Goal: Check status: Check status

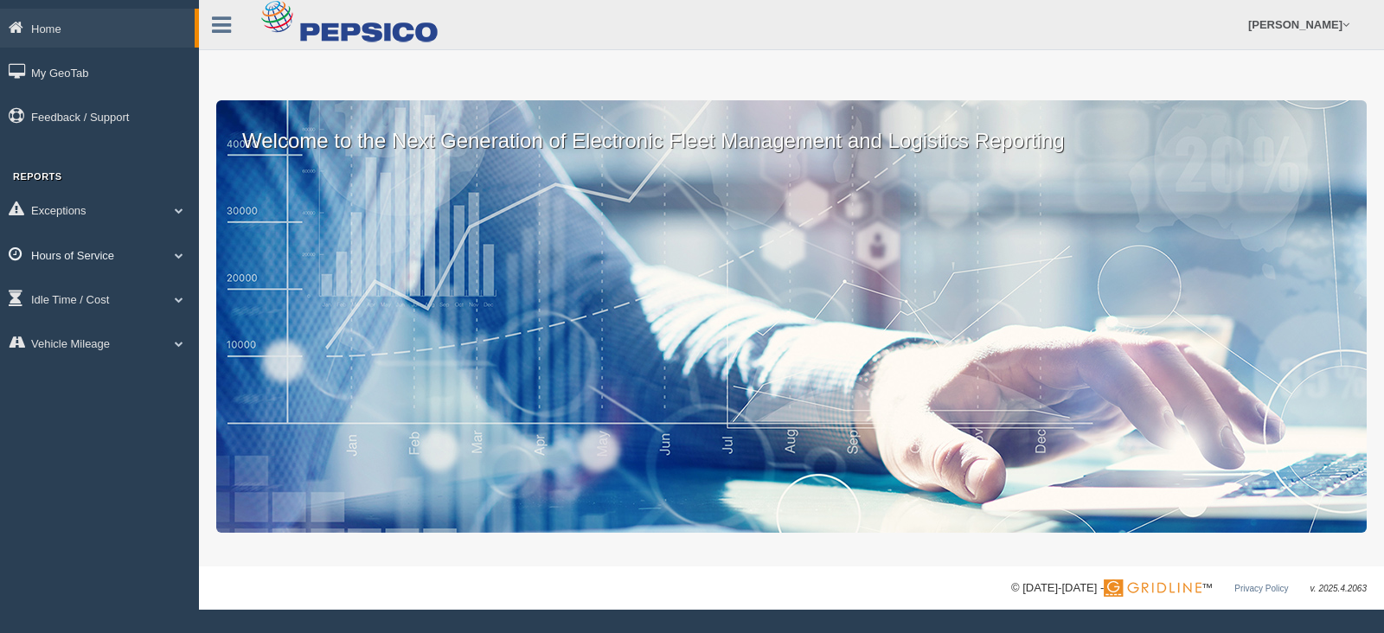
click at [80, 254] on link "Hours of Service" at bounding box center [99, 254] width 199 height 39
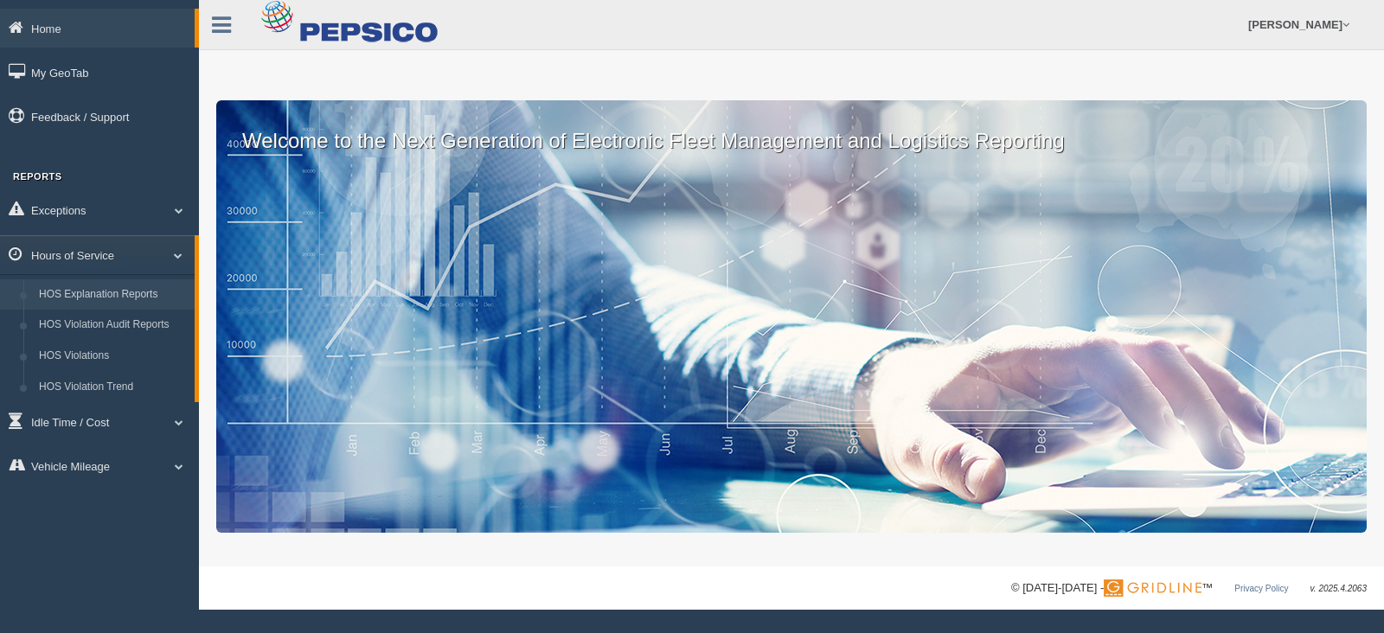
click at [86, 289] on link "HOS Explanation Reports" at bounding box center [112, 294] width 163 height 31
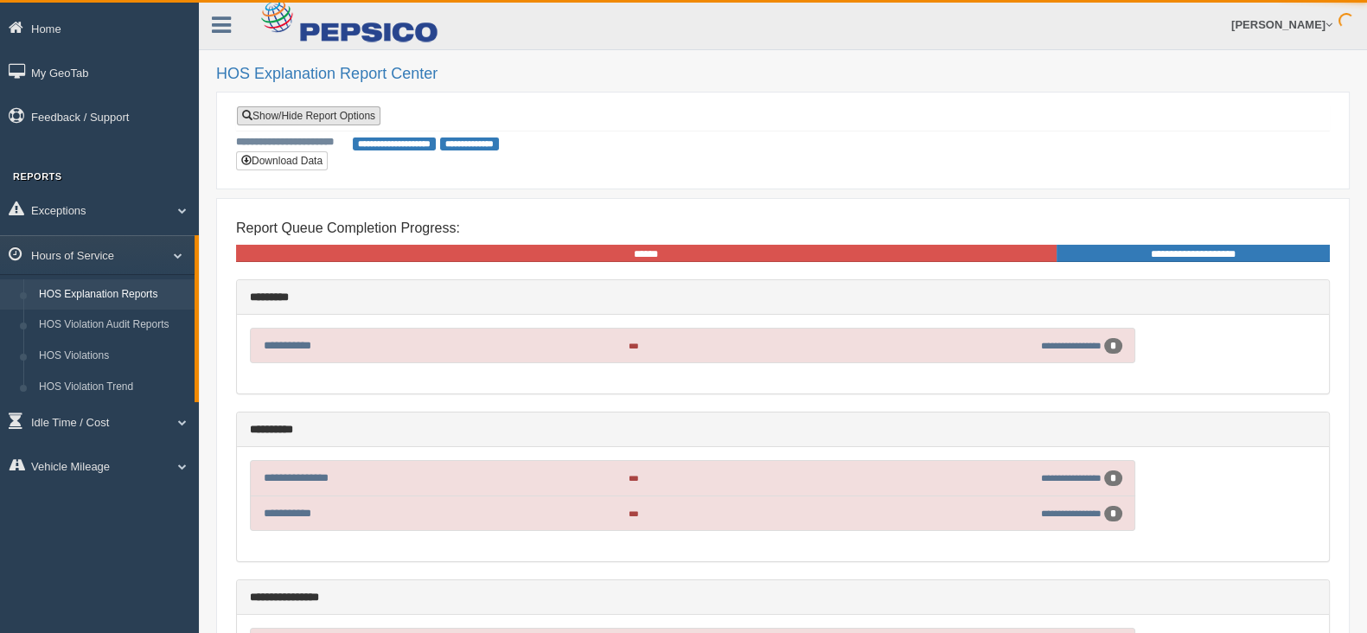
click at [321, 117] on link "Show/Hide Report Options" at bounding box center [309, 115] width 144 height 19
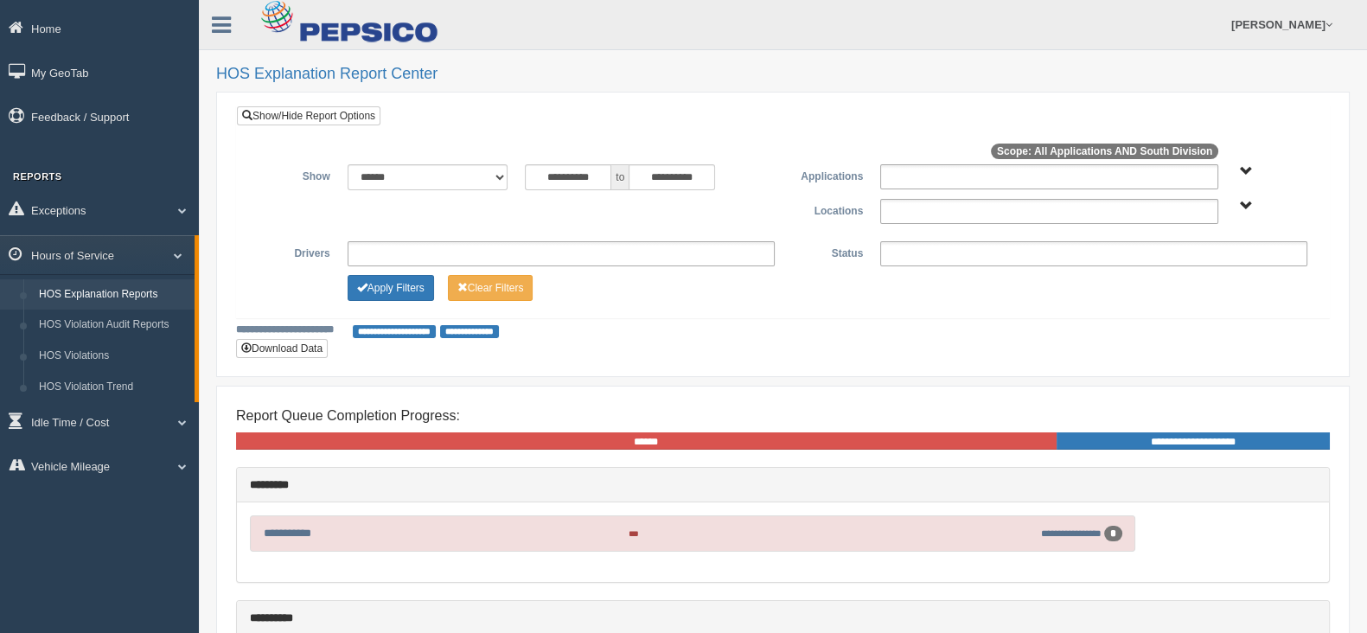
click at [1242, 205] on span "South Division" at bounding box center [1246, 206] width 13 height 13
click at [1196, 266] on button "South Division" at bounding box center [1201, 268] width 87 height 19
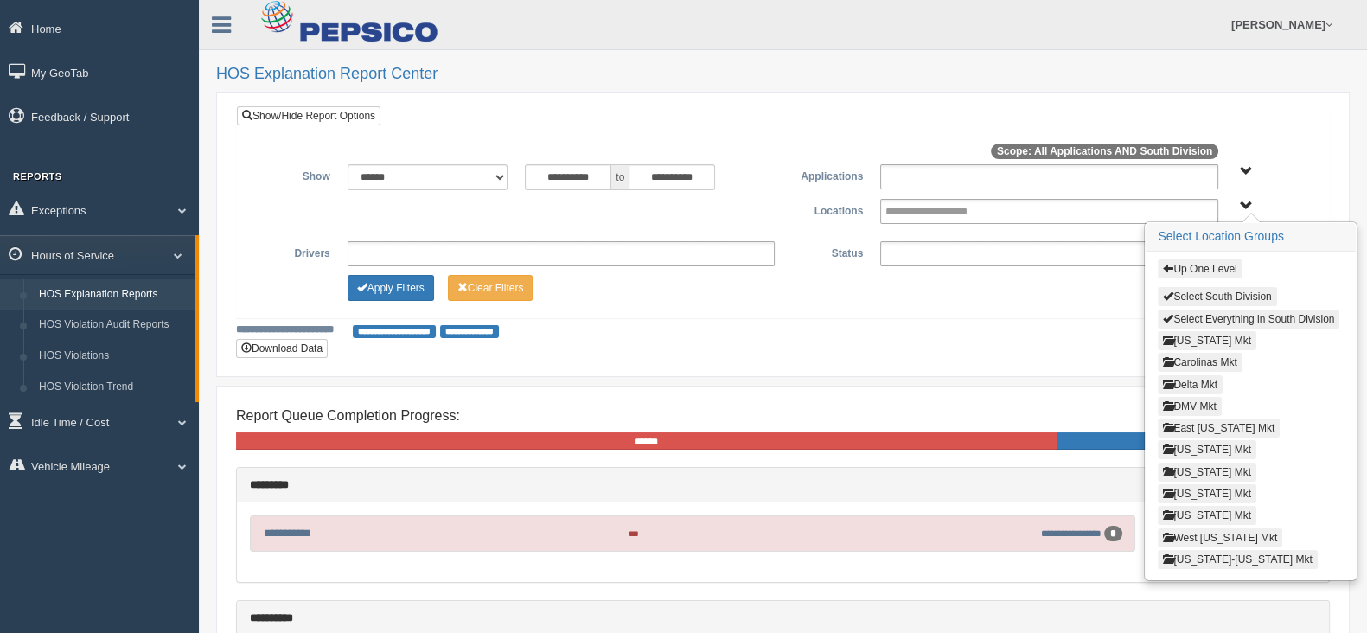
click at [1189, 467] on button "Louisiana Mkt" at bounding box center [1207, 472] width 99 height 19
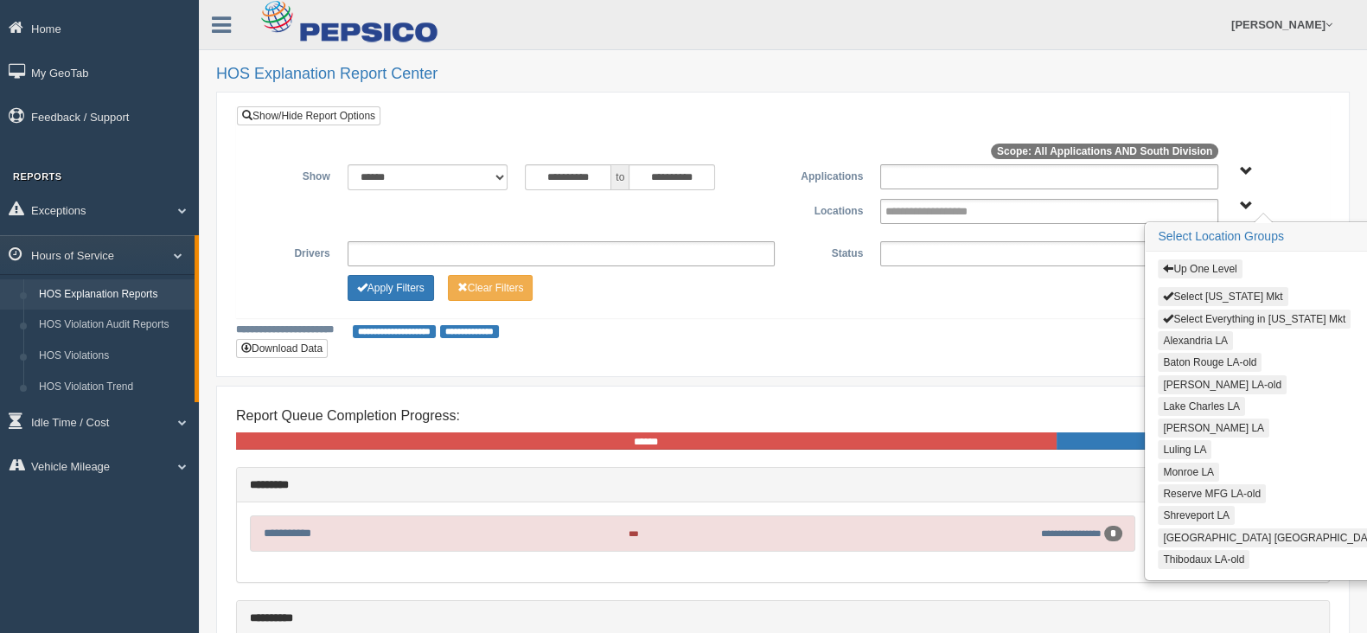
click at [1175, 337] on button "Alexandria LA" at bounding box center [1195, 340] width 75 height 19
click at [1181, 402] on button "Lake Charles LA" at bounding box center [1201, 406] width 87 height 19
click at [1180, 419] on button "[PERSON_NAME] LA" at bounding box center [1214, 428] width 112 height 19
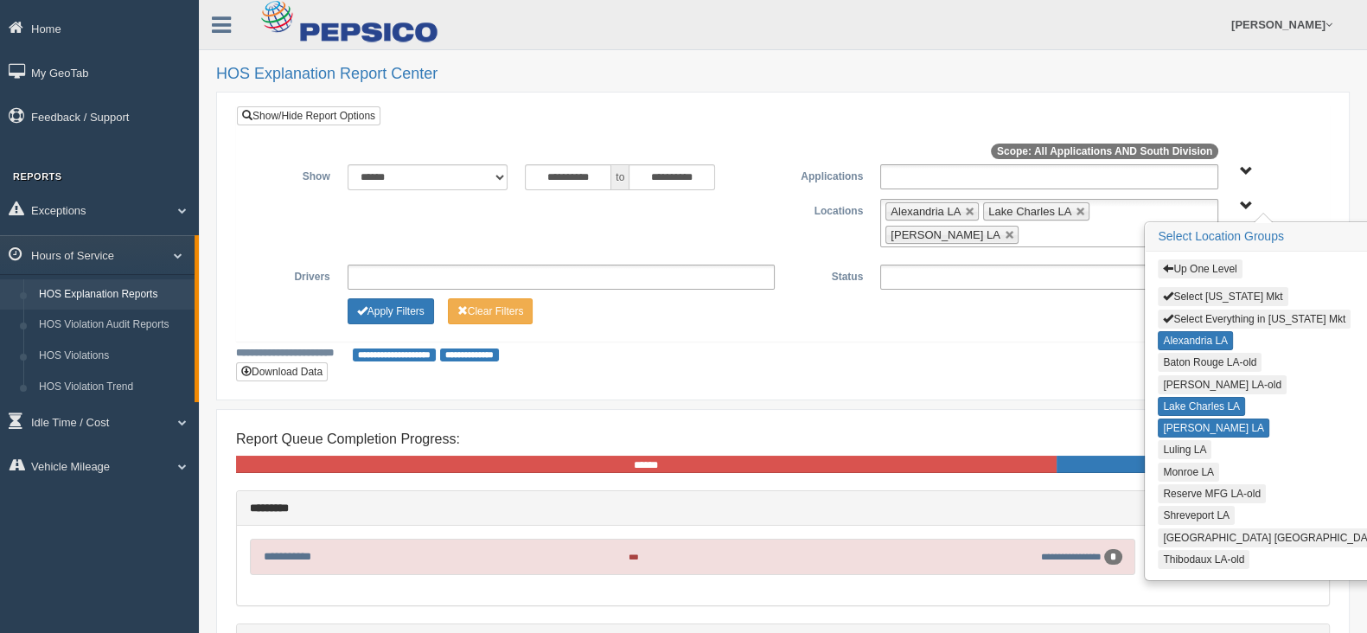
click at [1175, 446] on button "Luling LA" at bounding box center [1185, 449] width 54 height 19
click at [1176, 464] on button "Monroe LA" at bounding box center [1188, 472] width 61 height 19
click at [1175, 508] on button "Shreveport LA" at bounding box center [1196, 515] width 77 height 19
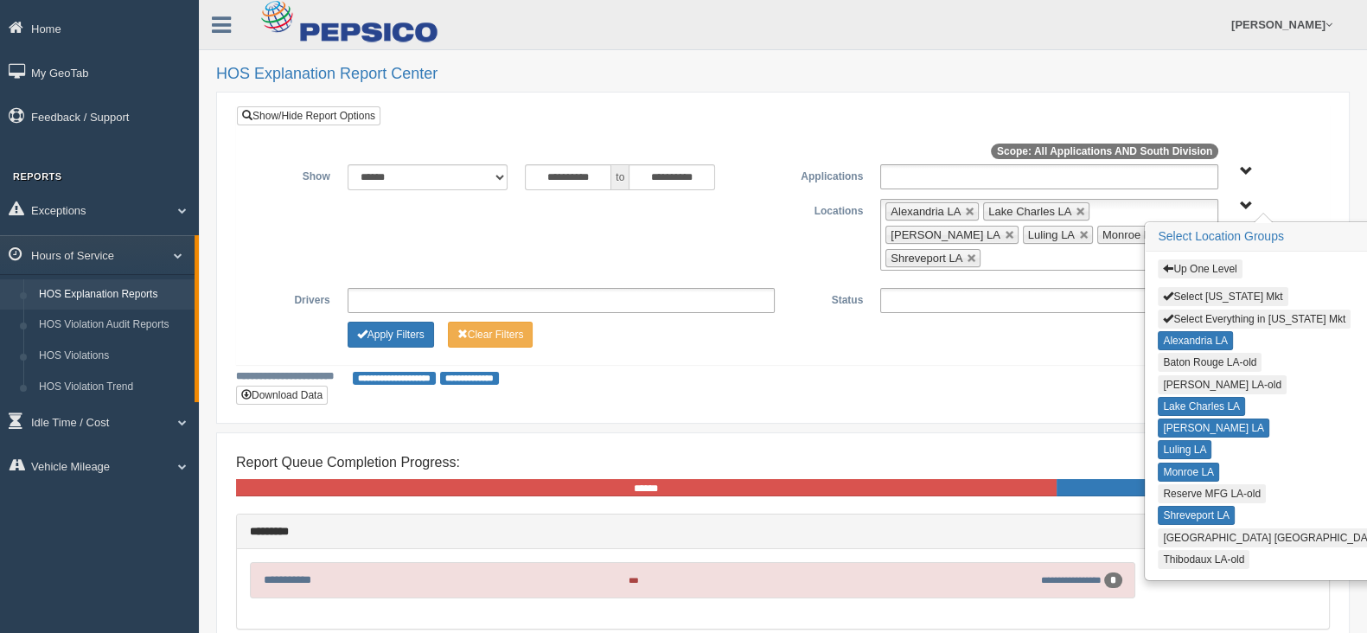
click at [1175, 530] on button "[GEOGRAPHIC_DATA] [GEOGRAPHIC_DATA]" at bounding box center [1272, 537] width 229 height 19
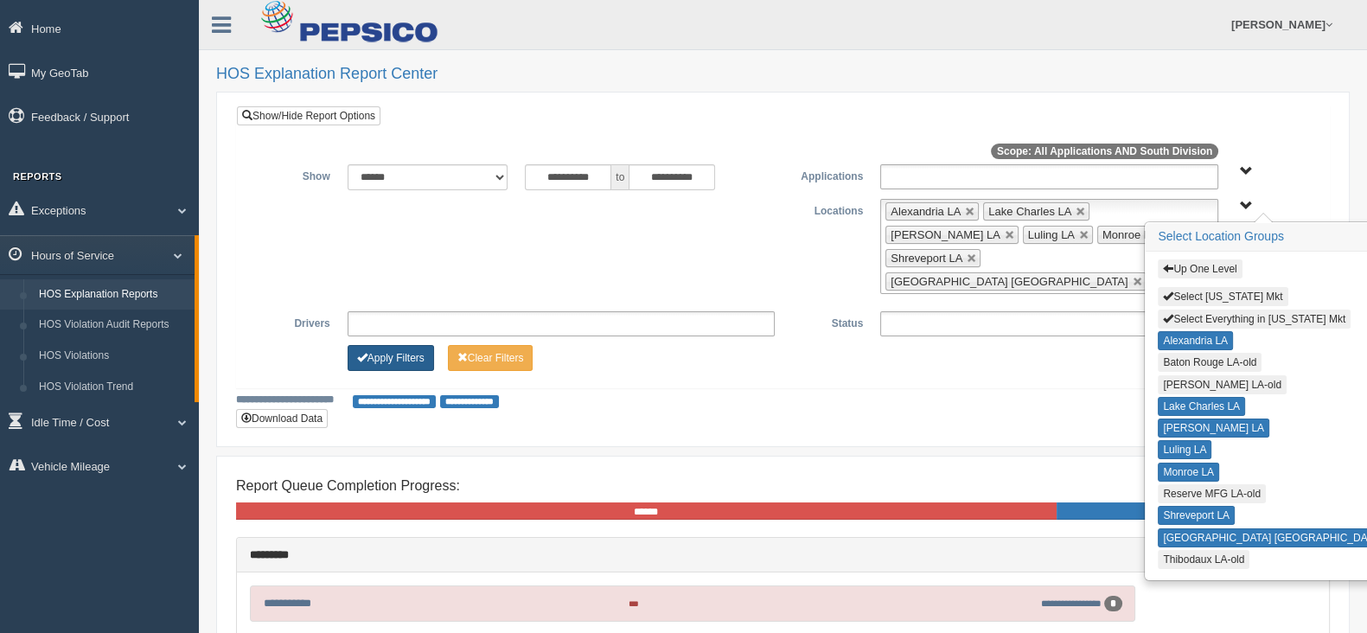
click at [389, 345] on button "Apply Filters" at bounding box center [391, 358] width 86 height 26
